Goal: Information Seeking & Learning: Learn about a topic

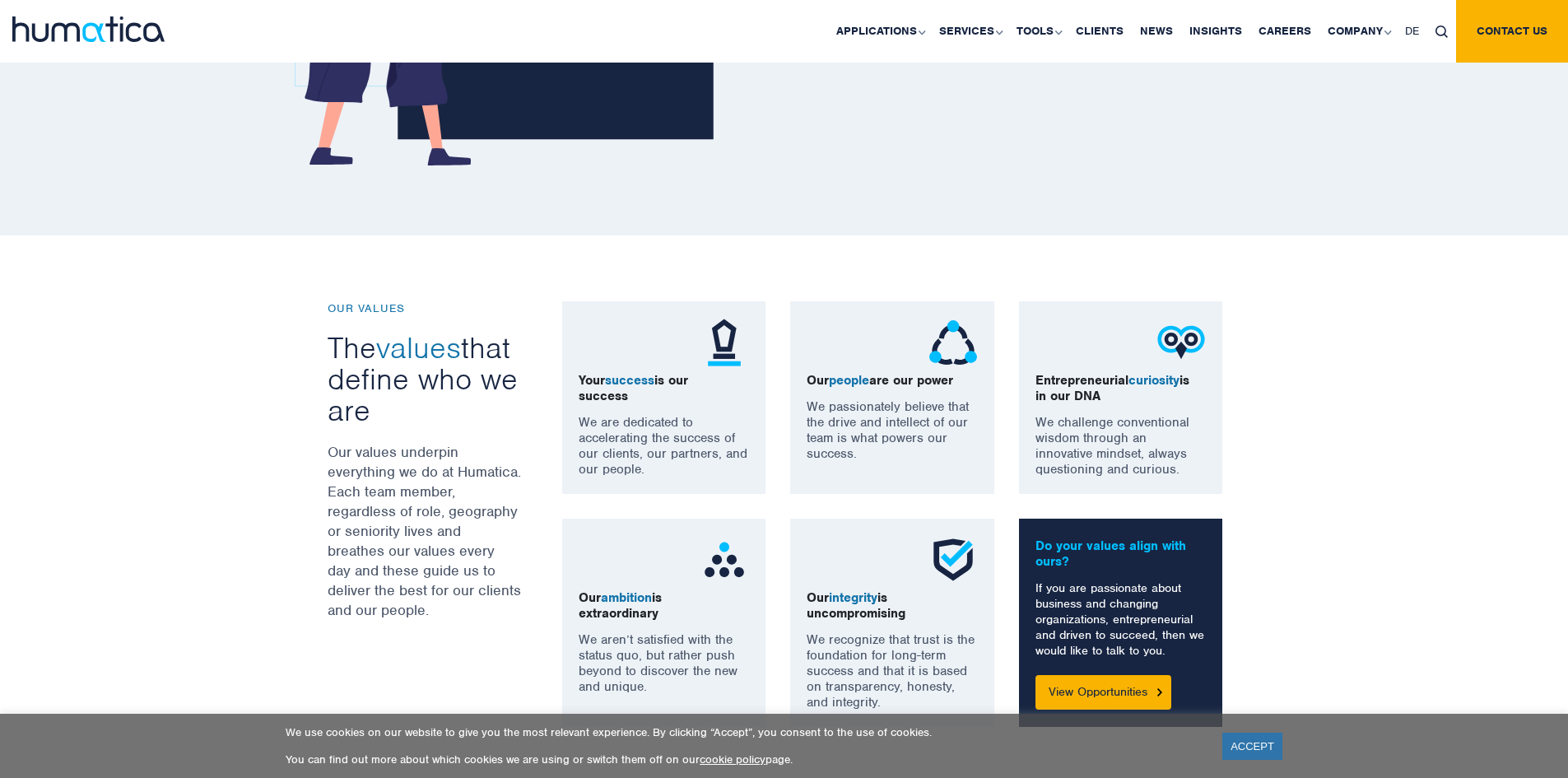
scroll to position [989, 0]
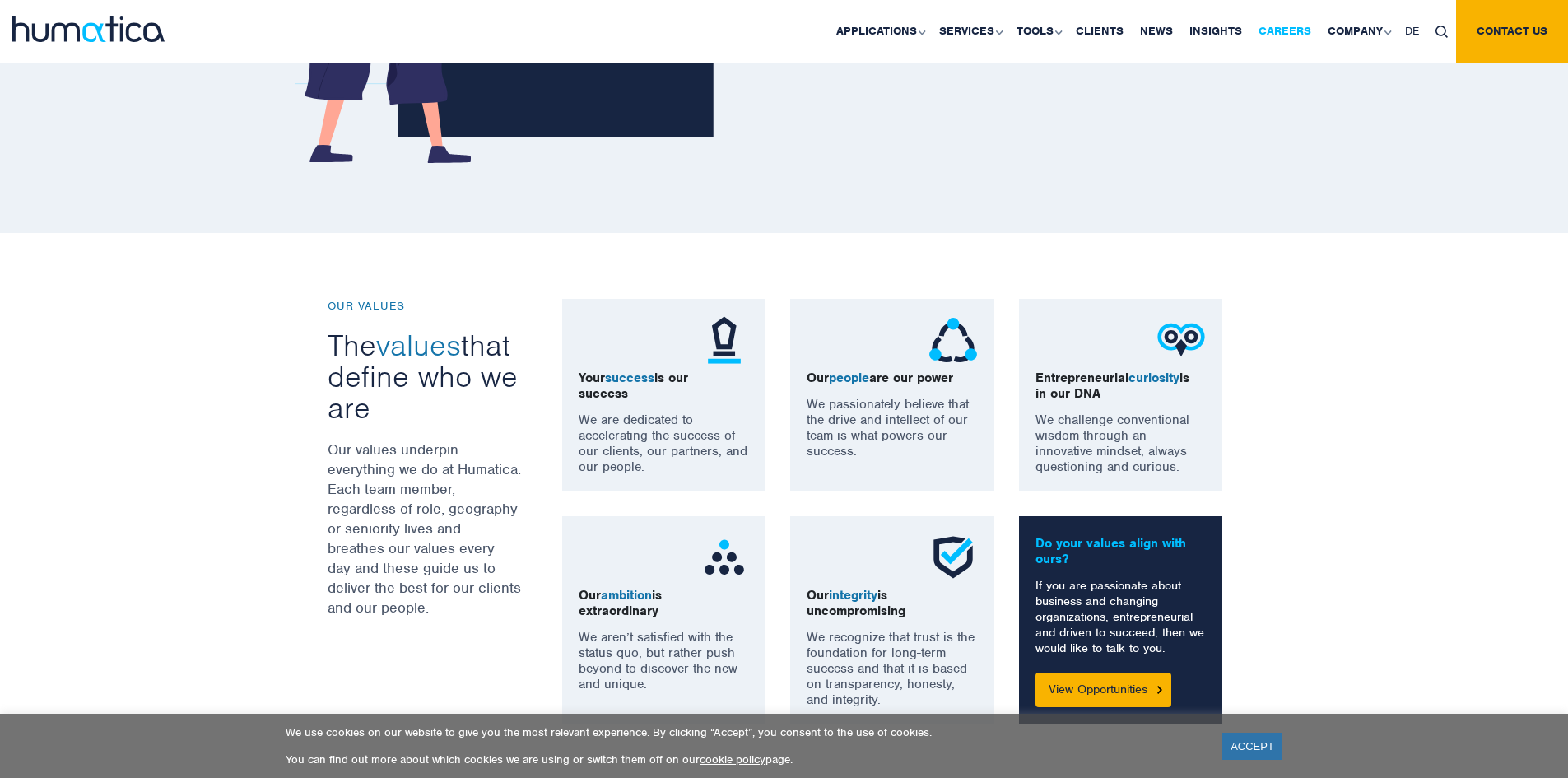
click at [1298, 27] on link "Careers" at bounding box center [1285, 31] width 69 height 63
